Goal: Task Accomplishment & Management: Use online tool/utility

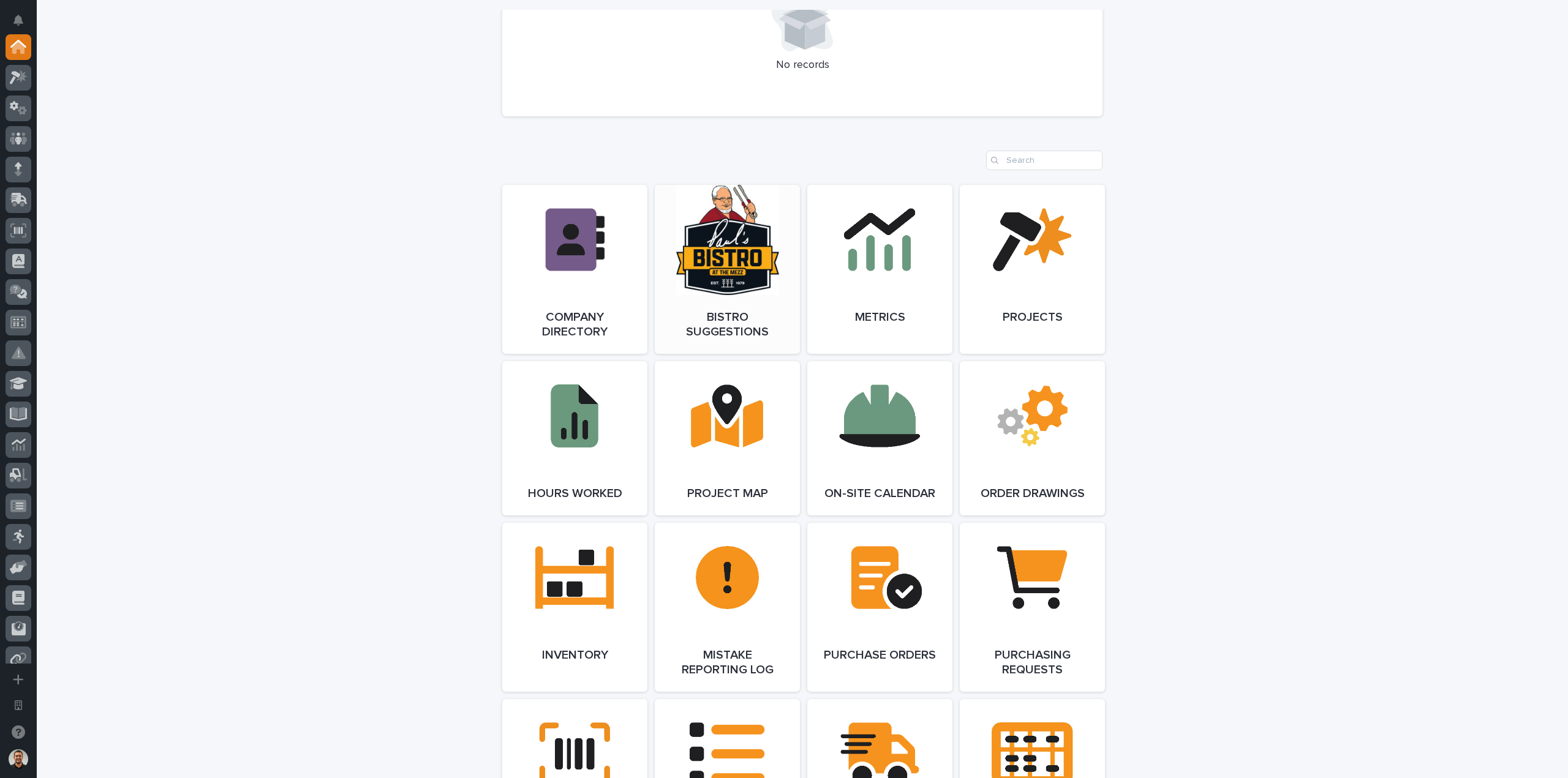
scroll to position [673, 0]
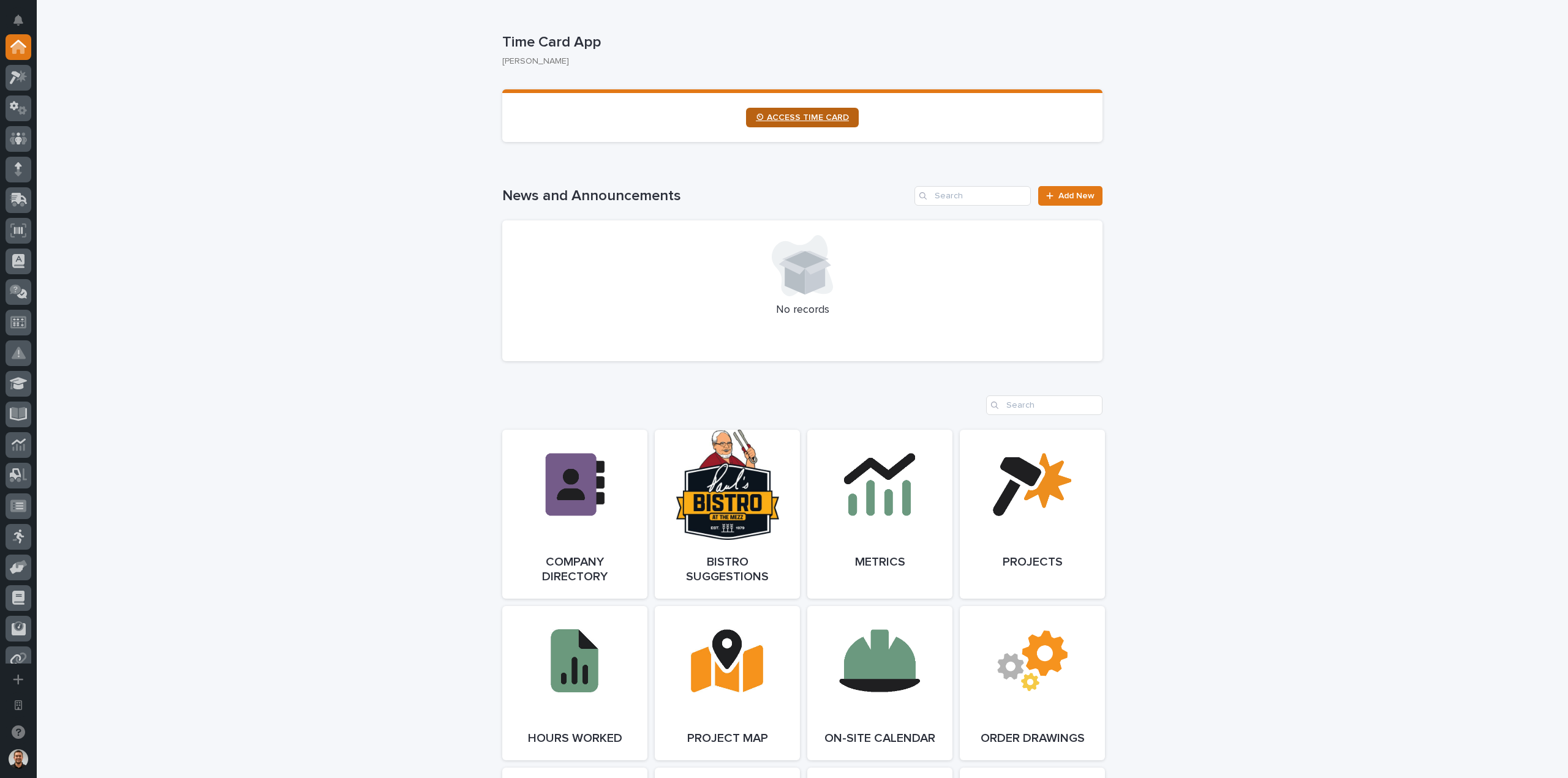
click at [795, 115] on span "⏲ ACCESS TIME CARD" at bounding box center [802, 117] width 93 height 9
